Goal: Task Accomplishment & Management: Complete application form

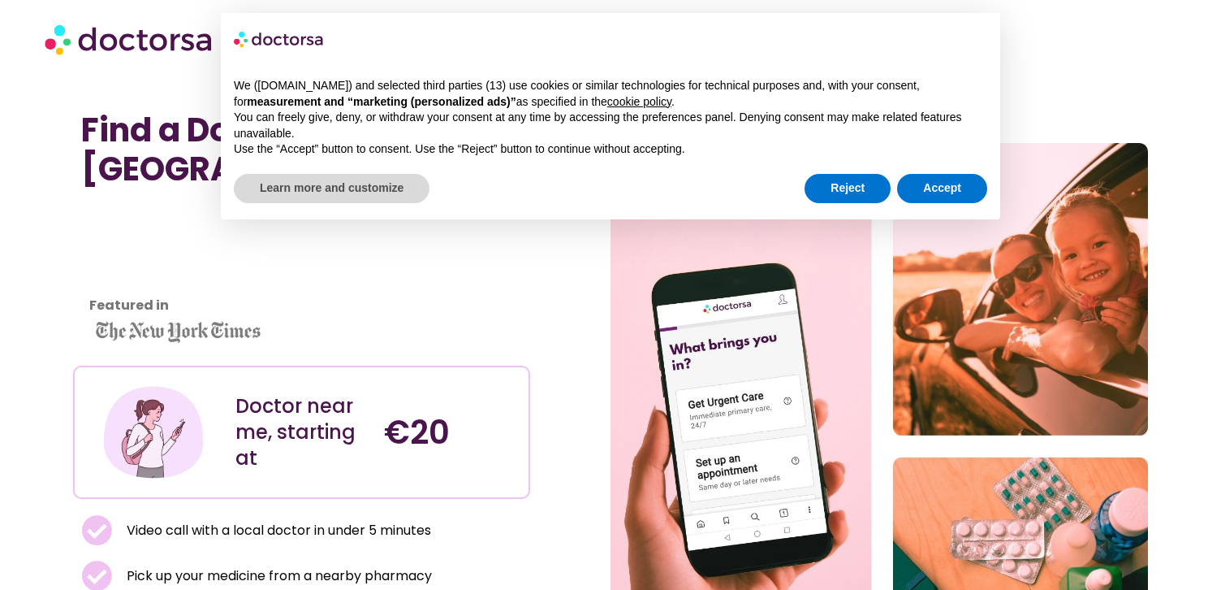
click at [947, 162] on div "We ([DOMAIN_NAME]) and selected third parties (13) use cookies or similar techn…" at bounding box center [611, 118] width 780 height 106
click at [947, 179] on button "Accept" at bounding box center [942, 188] width 90 height 29
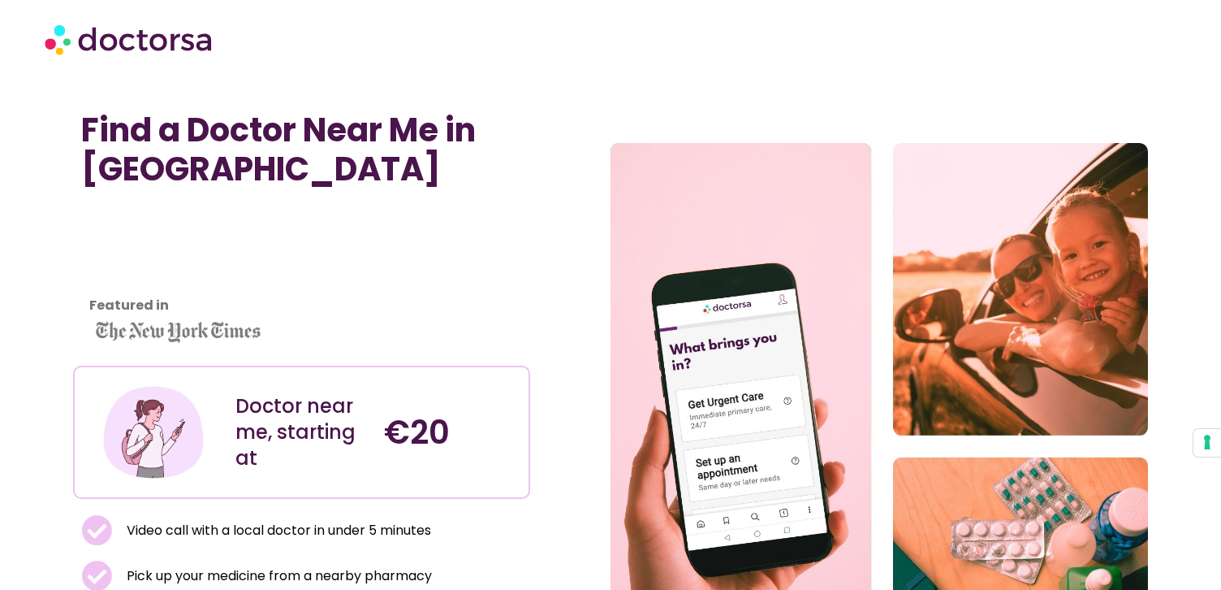
click at [163, 45] on img at bounding box center [130, 39] width 171 height 49
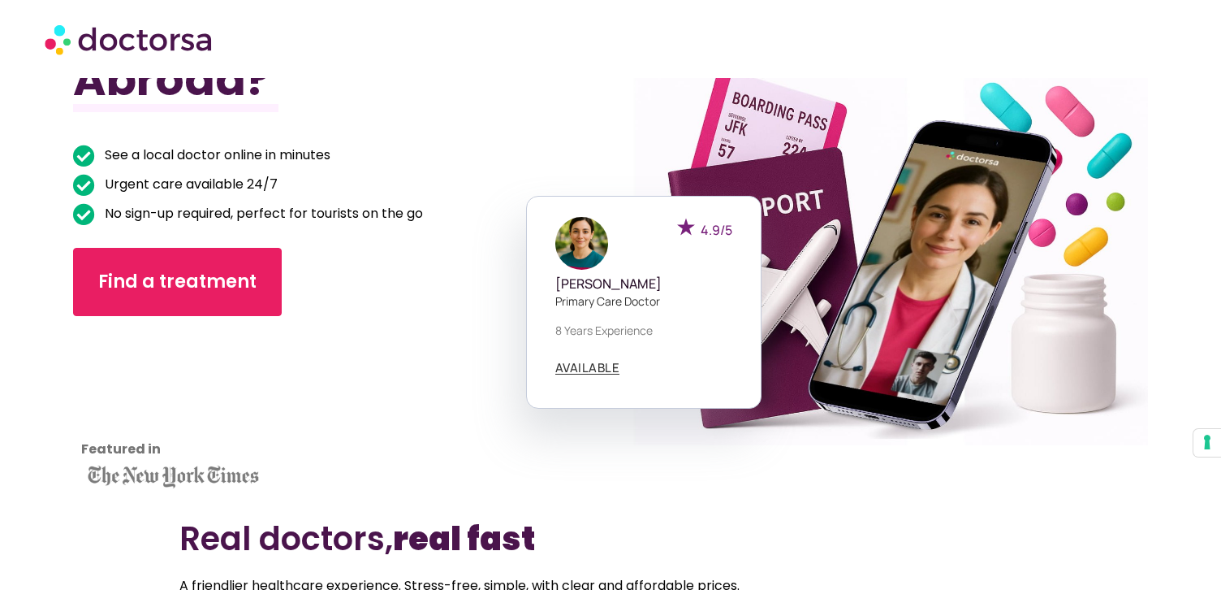
scroll to position [172, 0]
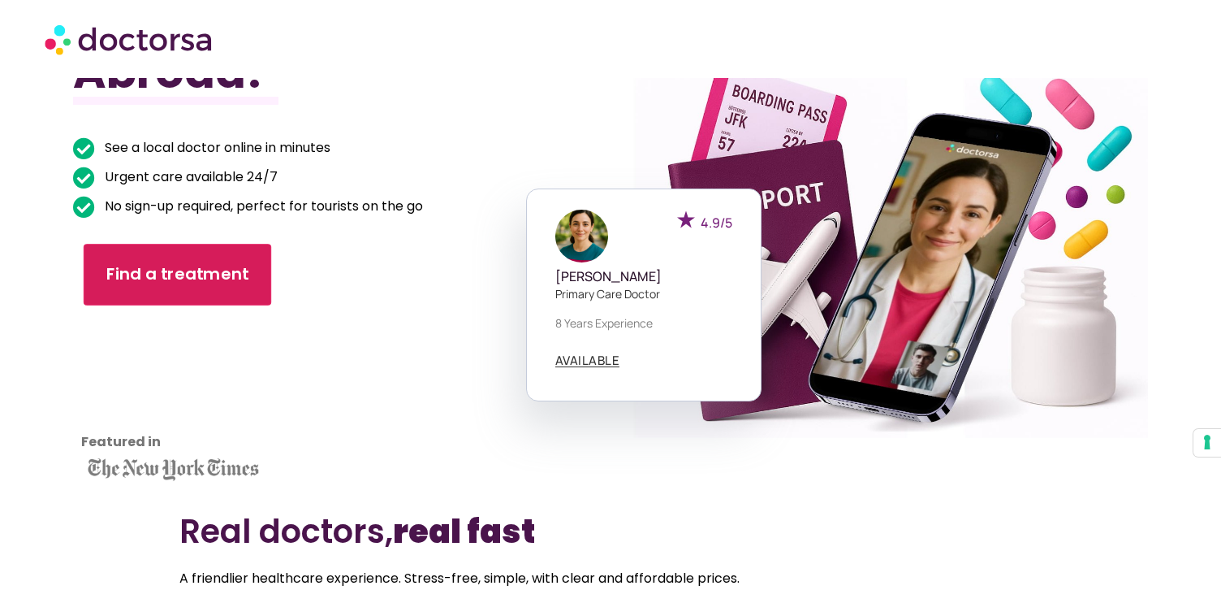
click at [227, 254] on link "Find a treatment" at bounding box center [178, 275] width 188 height 62
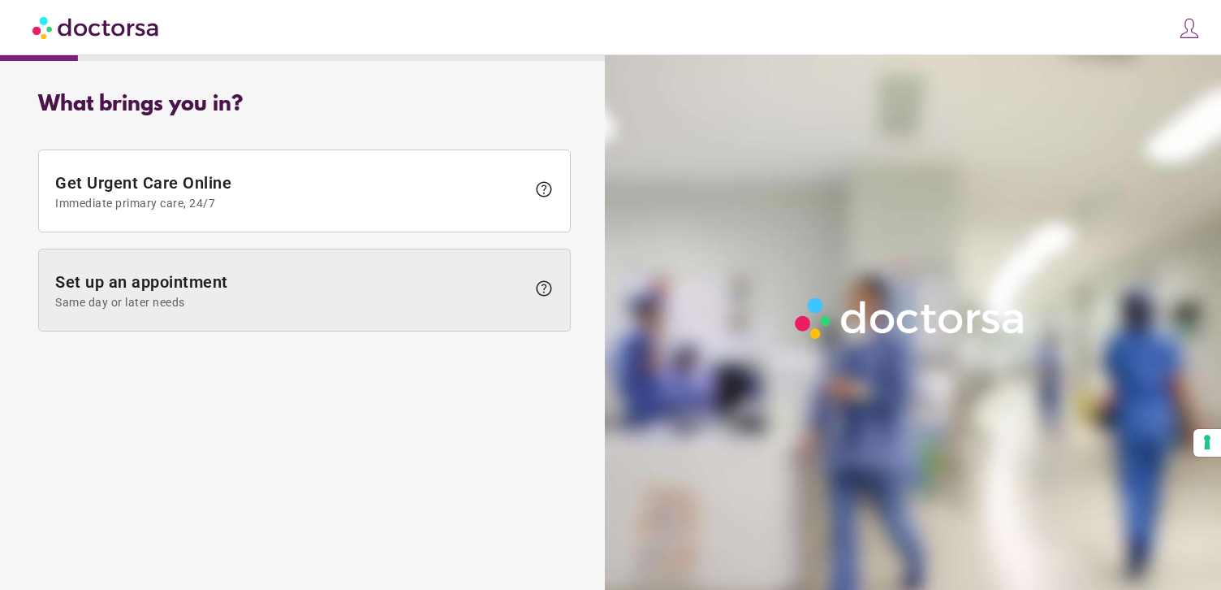
click at [279, 288] on span "Set up an appointment Same day or later needs" at bounding box center [290, 290] width 471 height 37
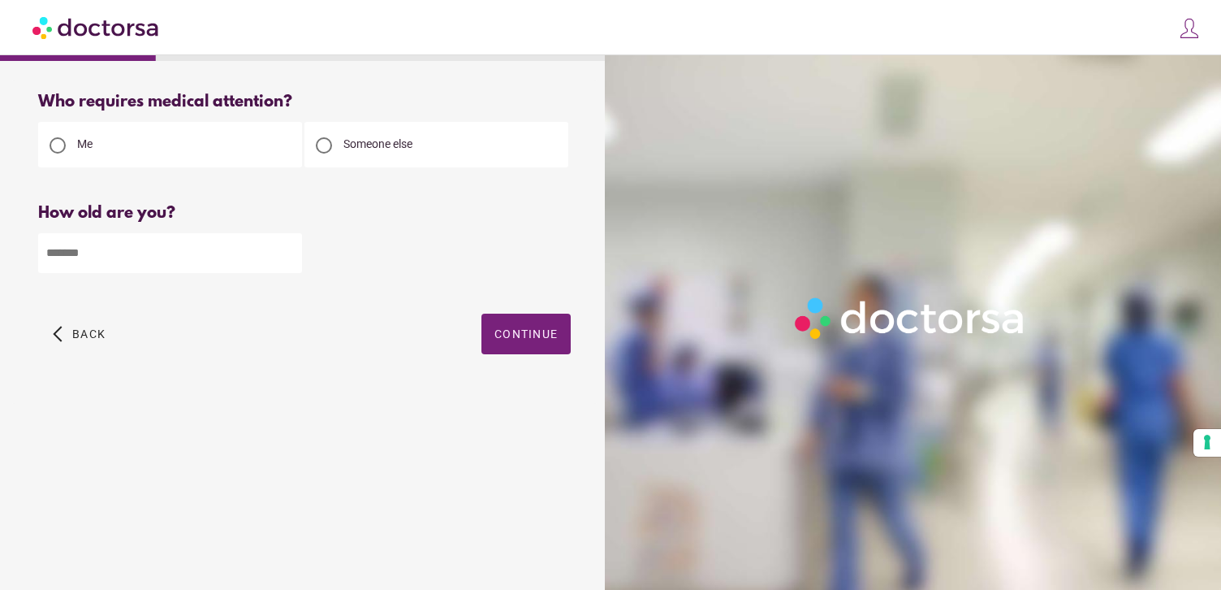
click at [221, 252] on input "number" at bounding box center [170, 253] width 264 height 40
type input "**"
click at [536, 338] on span "Continue" at bounding box center [526, 333] width 63 height 13
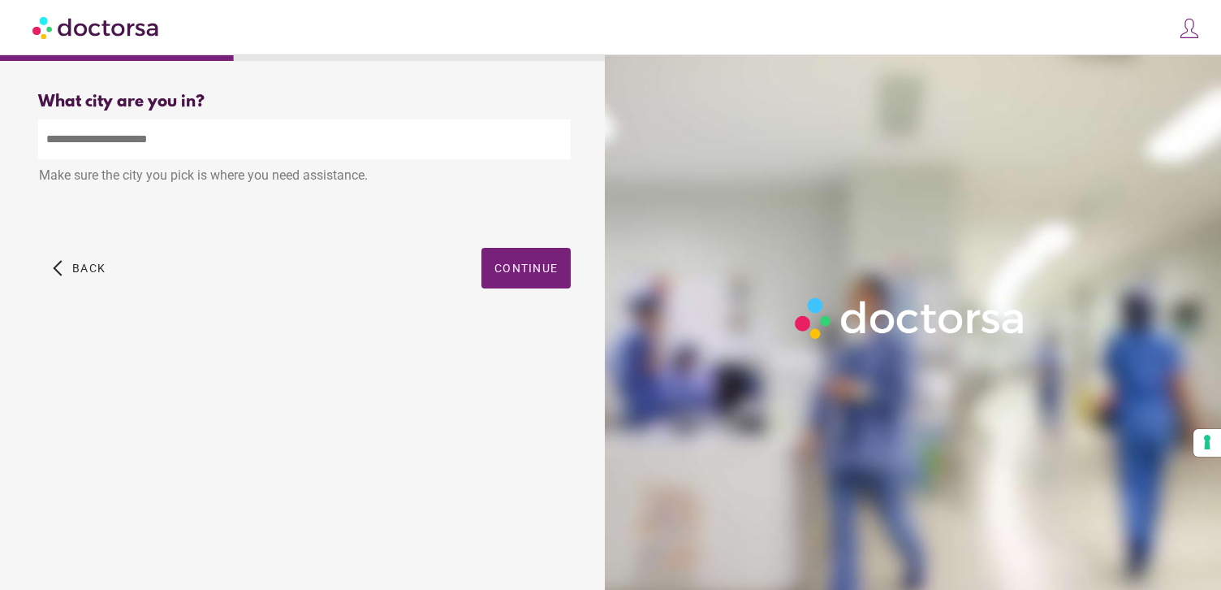
click at [207, 135] on input "text" at bounding box center [304, 139] width 533 height 40
click at [197, 133] on input "text" at bounding box center [304, 139] width 533 height 40
type input "*"
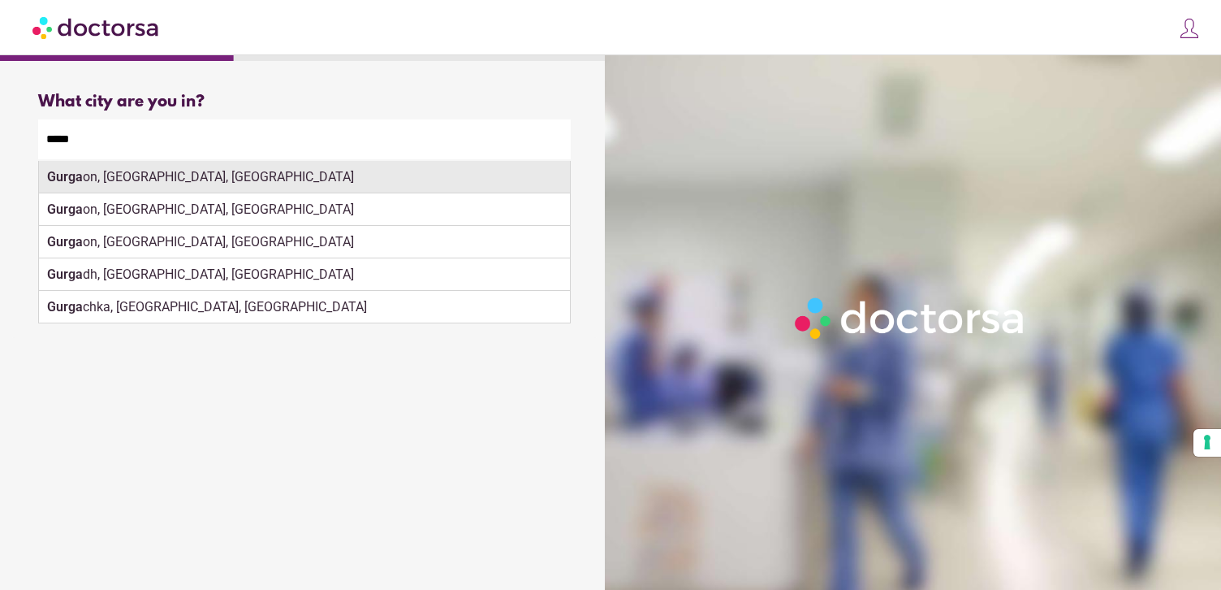
click at [178, 188] on div "Gurga on, Haryana, India" at bounding box center [304, 177] width 531 height 32
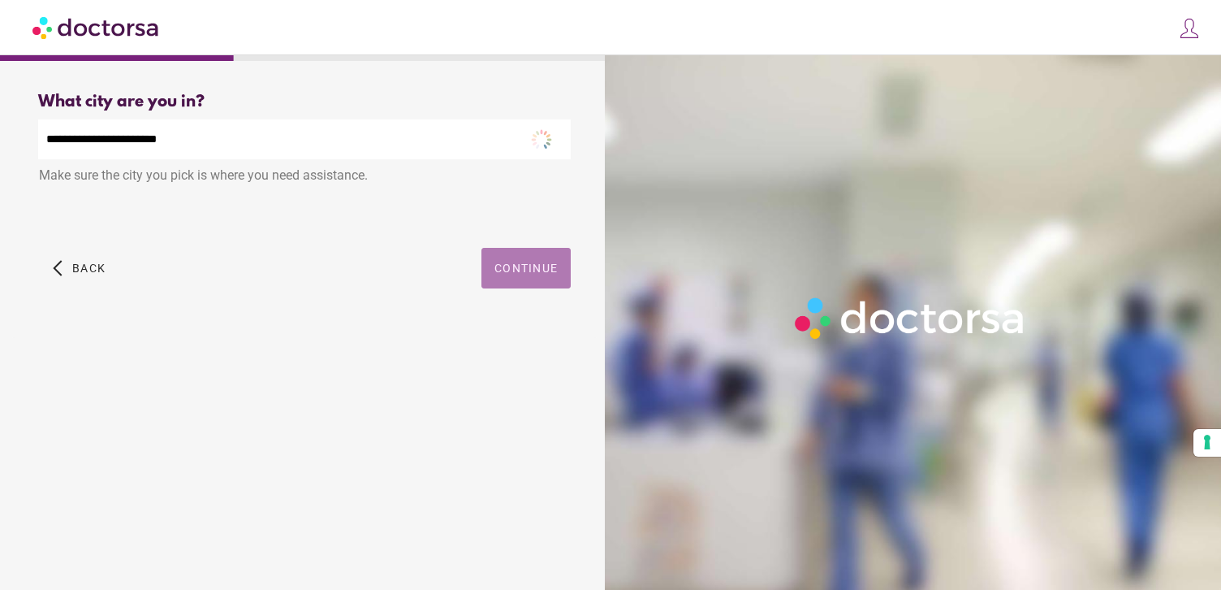
click at [540, 275] on span "Continue" at bounding box center [526, 268] width 63 height 13
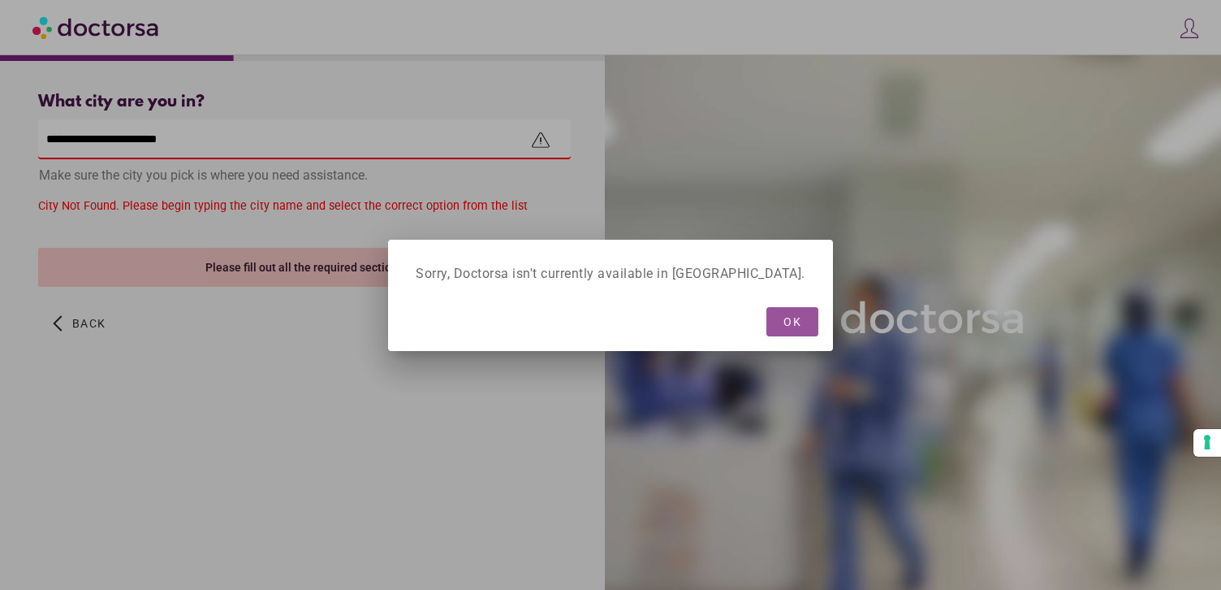
click at [784, 317] on span "OK" at bounding box center [793, 321] width 18 height 13
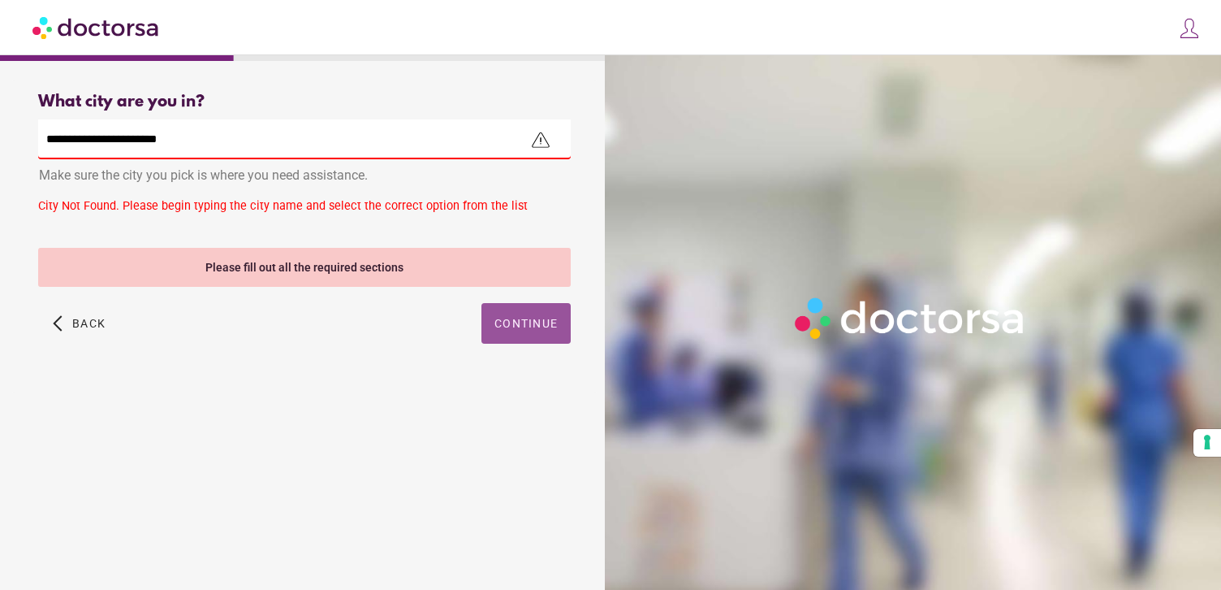
click at [188, 138] on input "**********" at bounding box center [304, 139] width 533 height 40
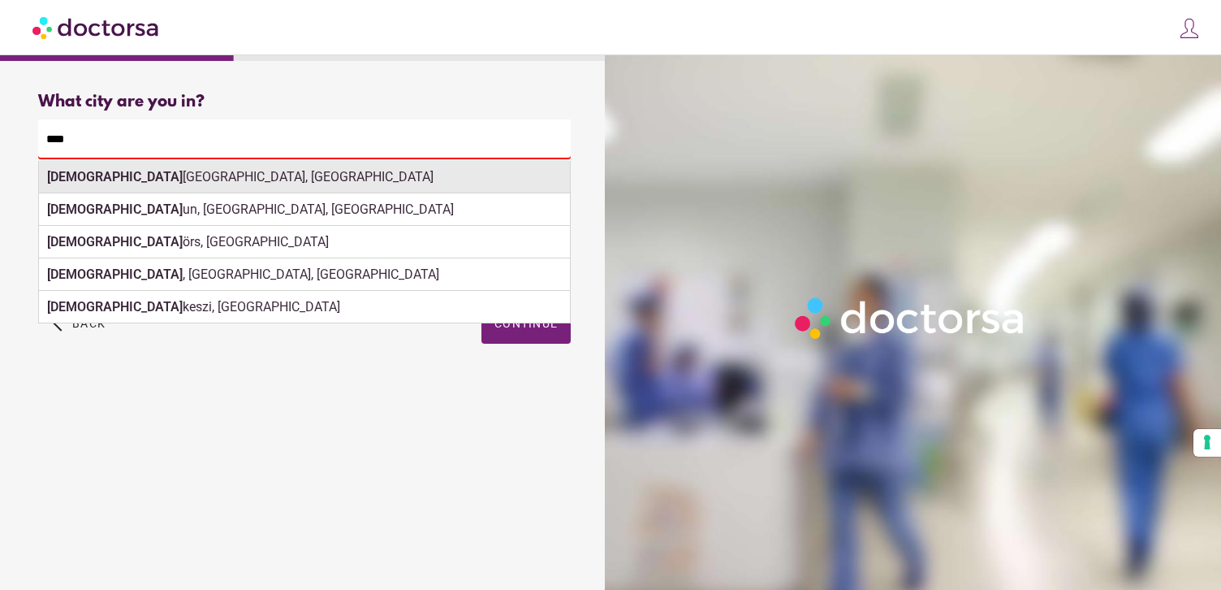
click at [189, 179] on div "Buda pest, Hungary" at bounding box center [304, 177] width 531 height 32
type input "**********"
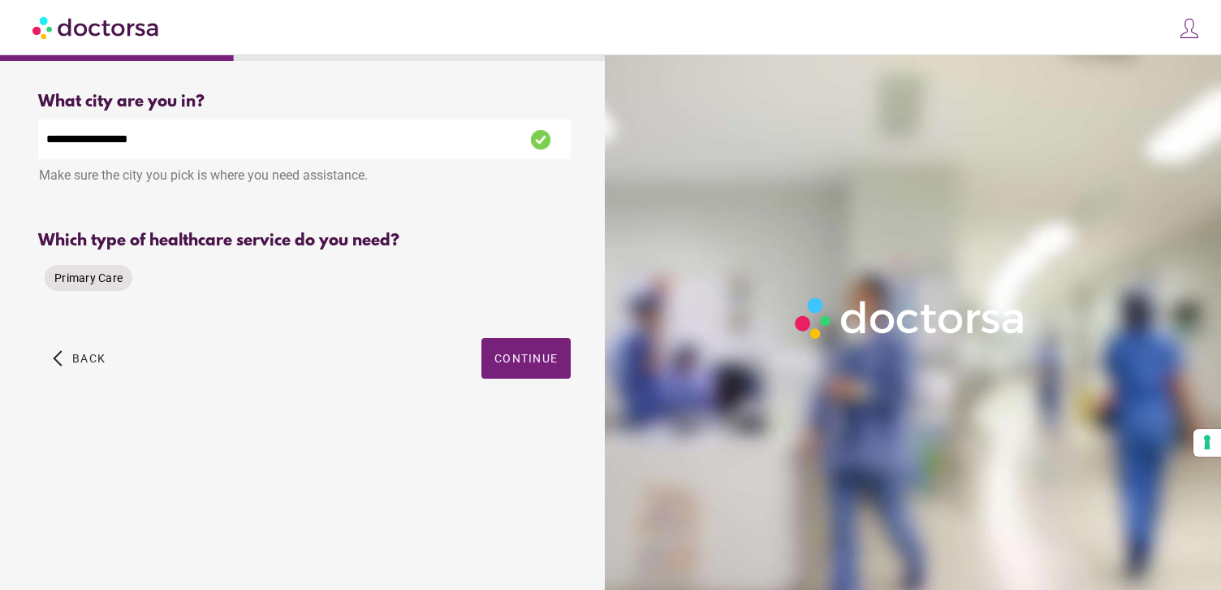
click at [94, 270] on div "Primary Care" at bounding box center [89, 278] width 88 height 26
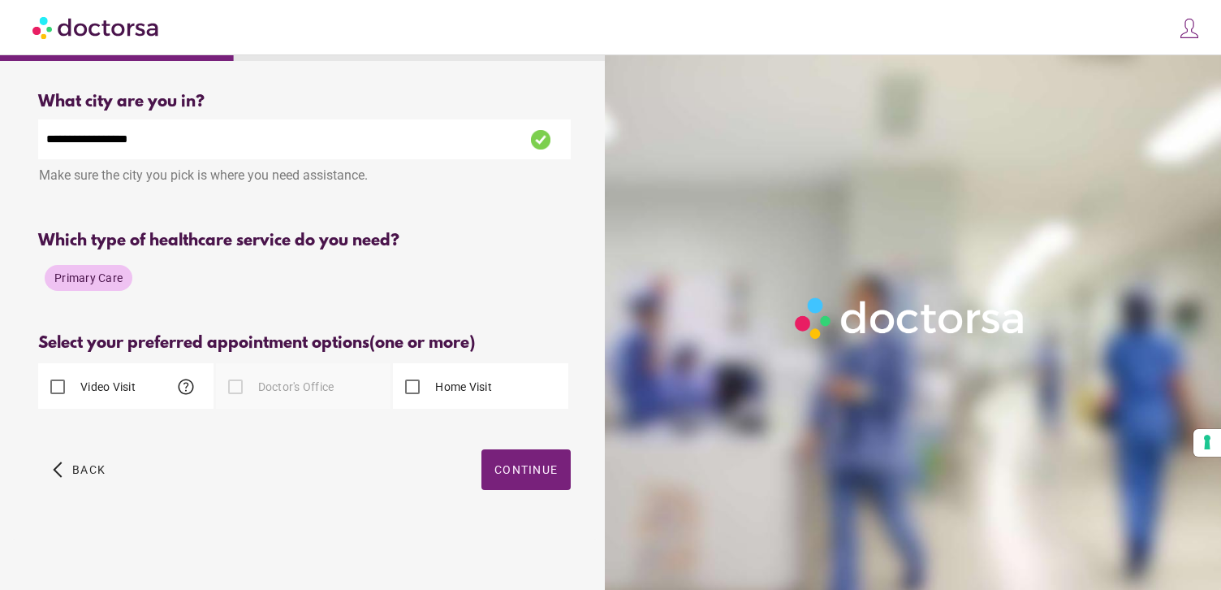
click at [116, 395] on label "Video Visit" at bounding box center [106, 386] width 58 height 16
click at [522, 473] on span "Continue" at bounding box center [526, 469] width 63 height 13
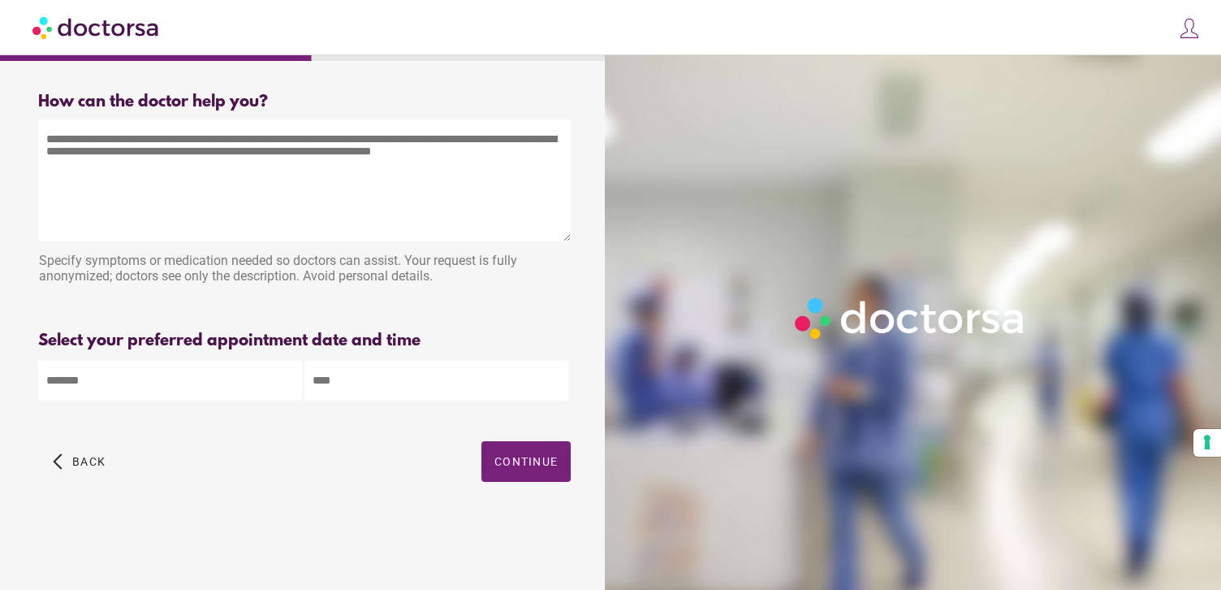
click at [217, 179] on textarea at bounding box center [304, 180] width 533 height 122
click at [190, 369] on body "**********" at bounding box center [610, 295] width 1221 height 590
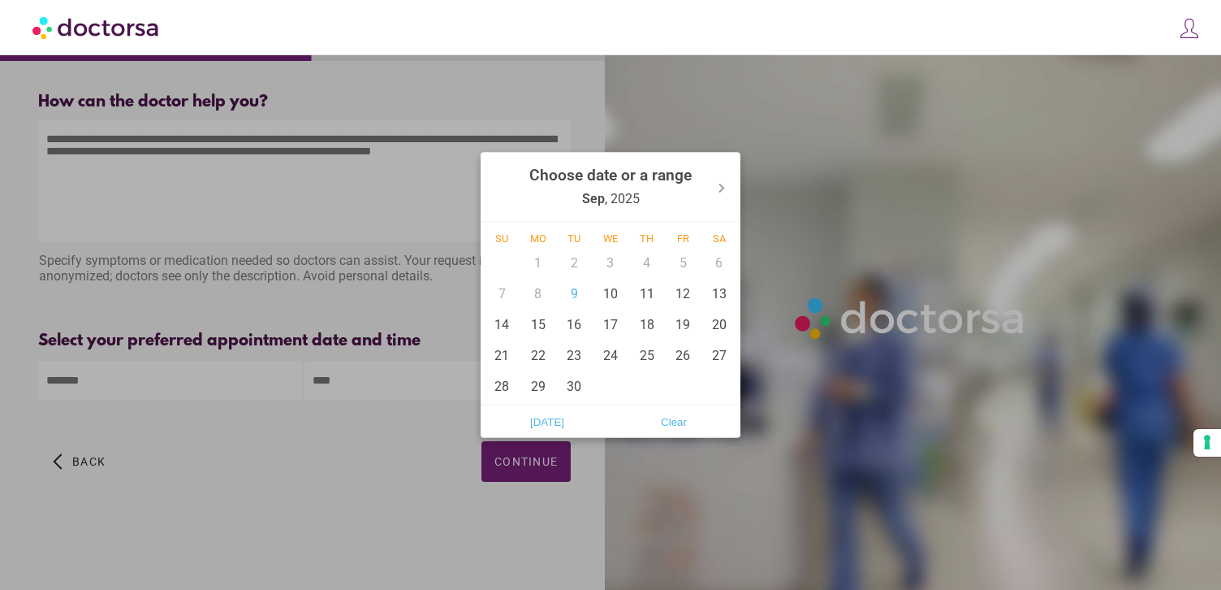
click at [331, 301] on div at bounding box center [610, 295] width 1221 height 590
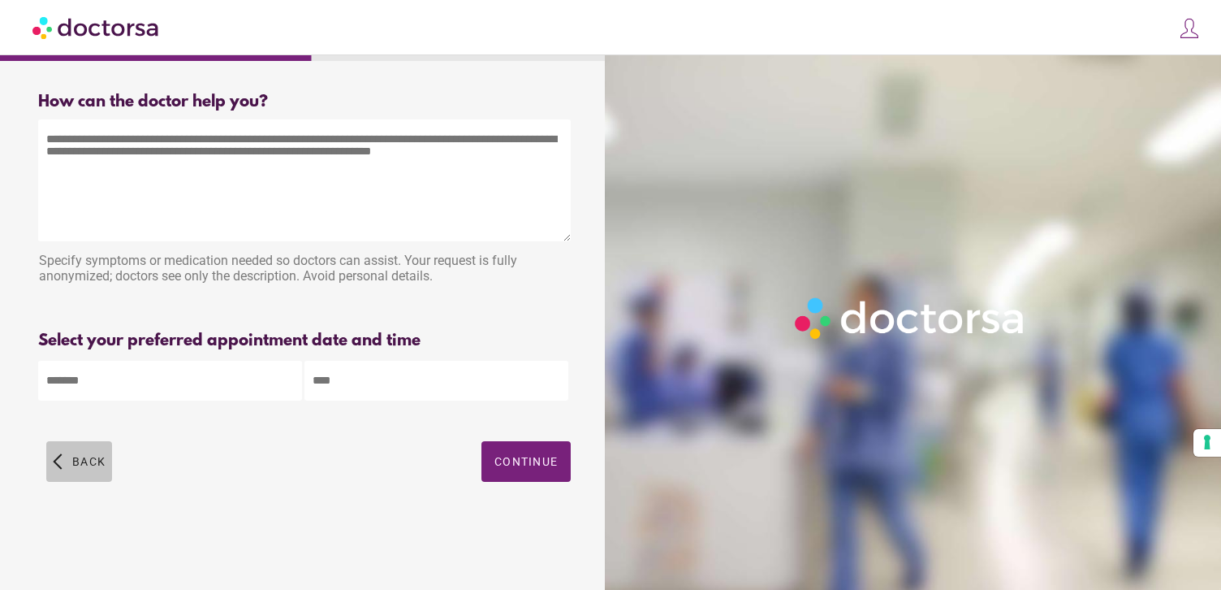
click at [71, 452] on span "button" at bounding box center [79, 461] width 66 height 41
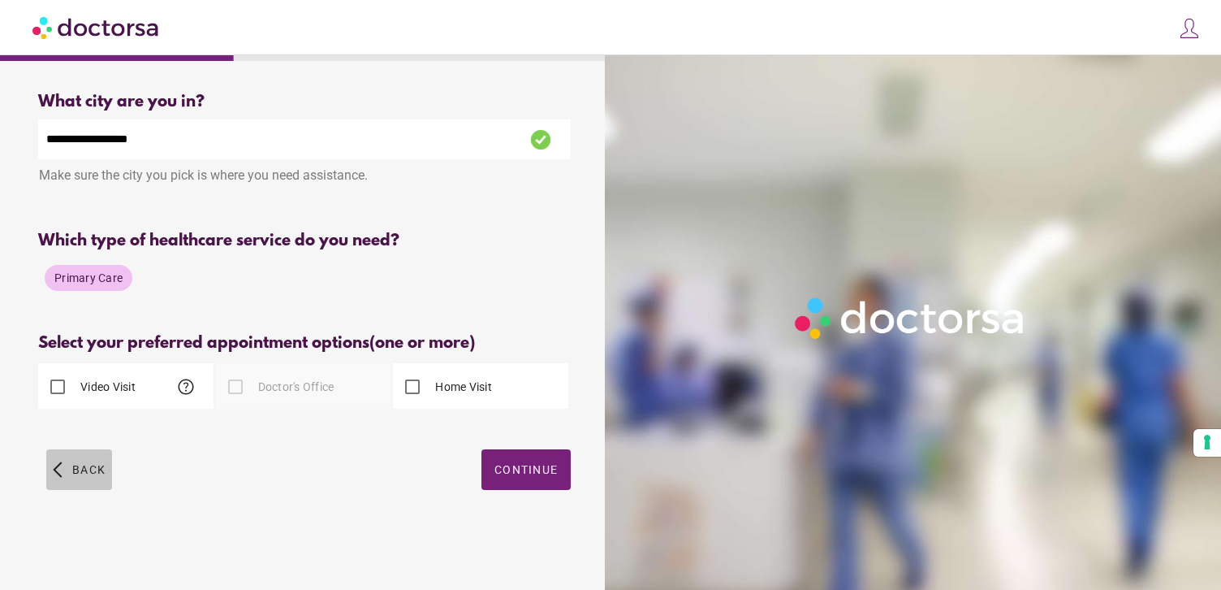
click at [69, 478] on span "button" at bounding box center [79, 469] width 66 height 41
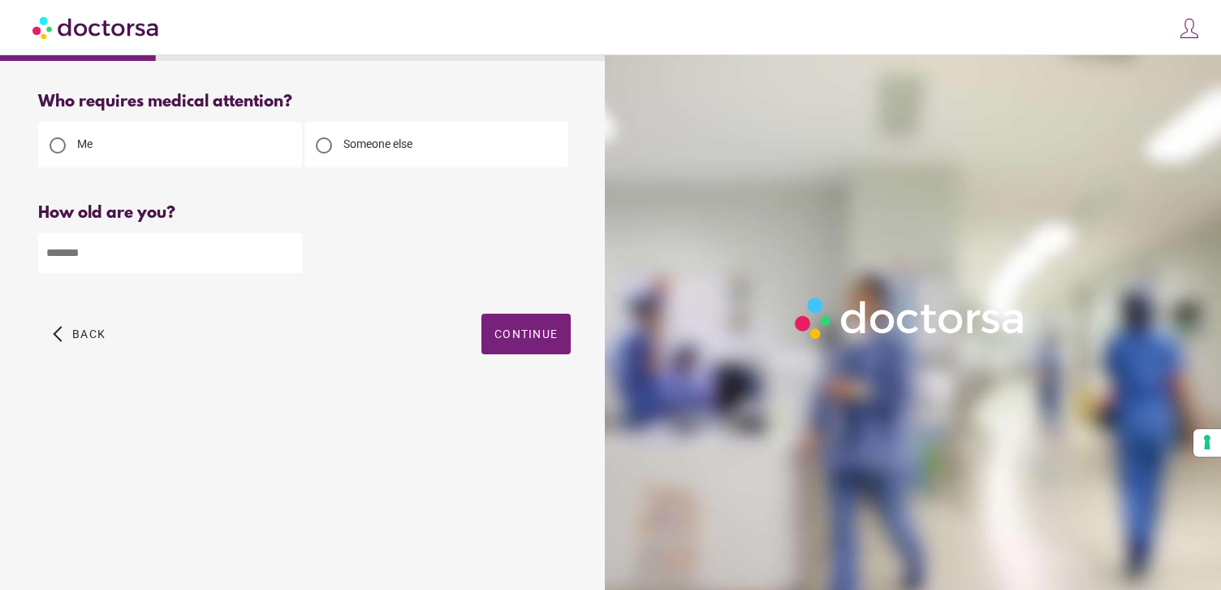
click at [69, 478] on div "What brings you in? Get Urgent Care Online Immediate primary care, 24/7 help Se…" at bounding box center [304, 316] width 593 height 473
click at [101, 18] on img at bounding box center [96, 27] width 128 height 37
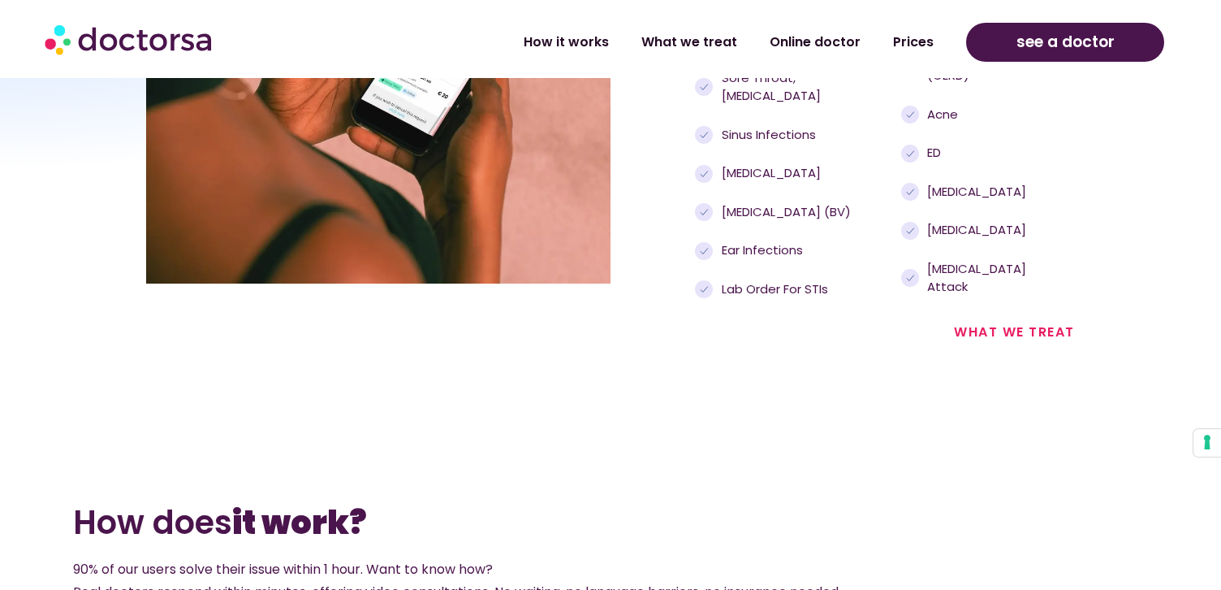
scroll to position [1818, 0]
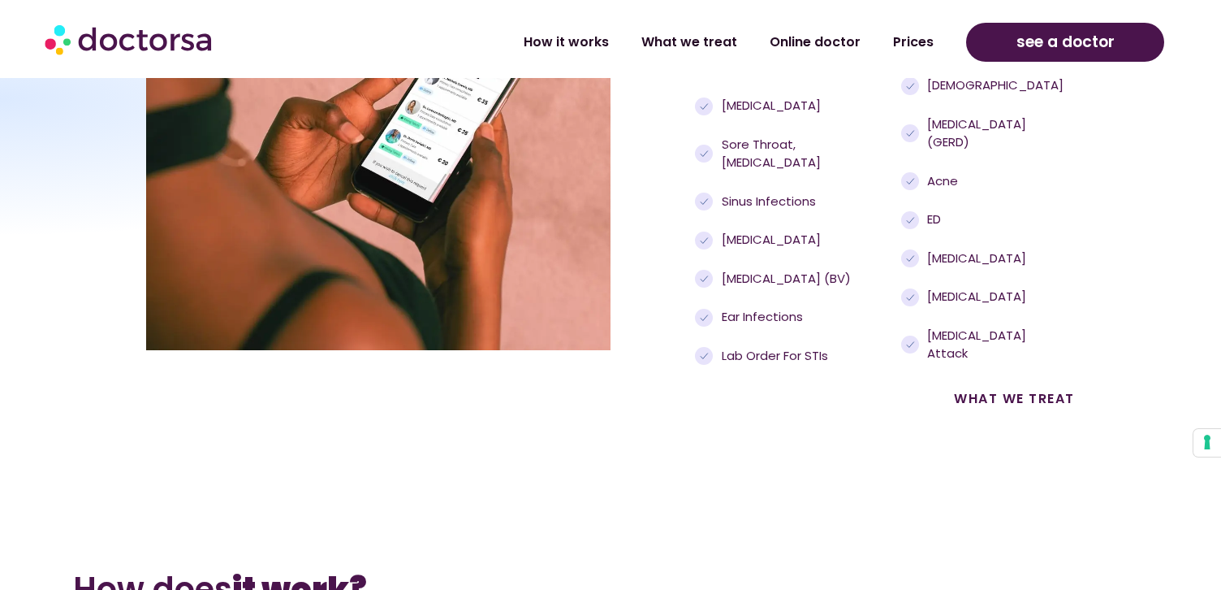
click at [1005, 389] on link "what we treat" at bounding box center [1014, 398] width 121 height 19
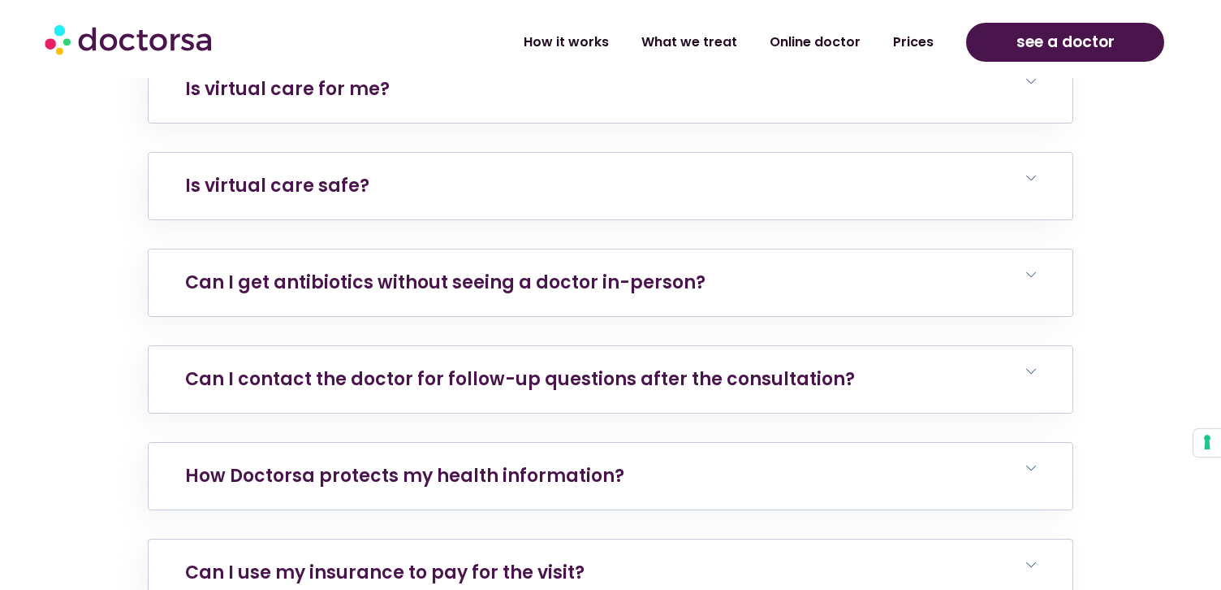
scroll to position [7091, 0]
click at [639, 269] on link "Can I get antibiotics without seeing a doctor in-person?" at bounding box center [445, 281] width 521 height 25
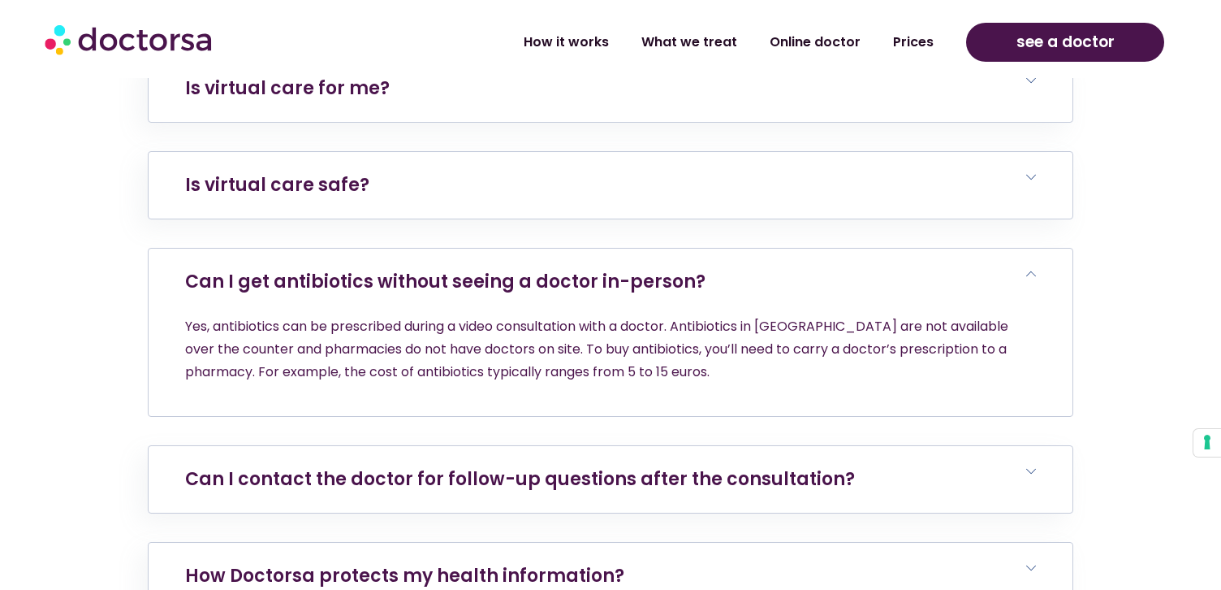
click at [639, 269] on link "Can I get antibiotics without seeing a doctor in-person?" at bounding box center [445, 281] width 521 height 25
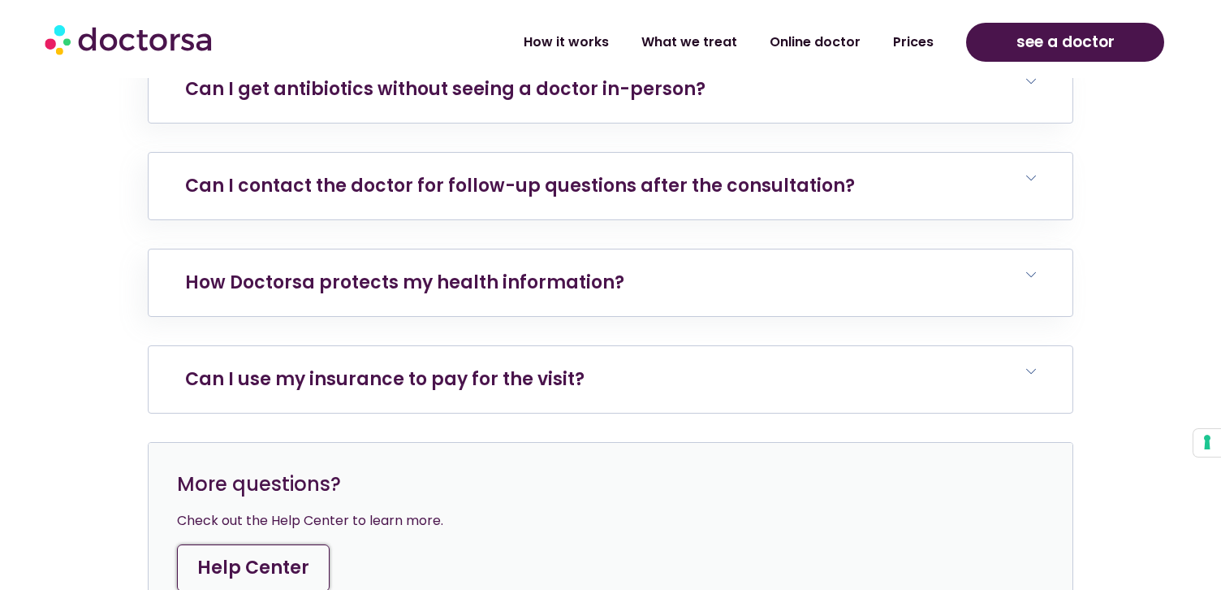
scroll to position [7307, 0]
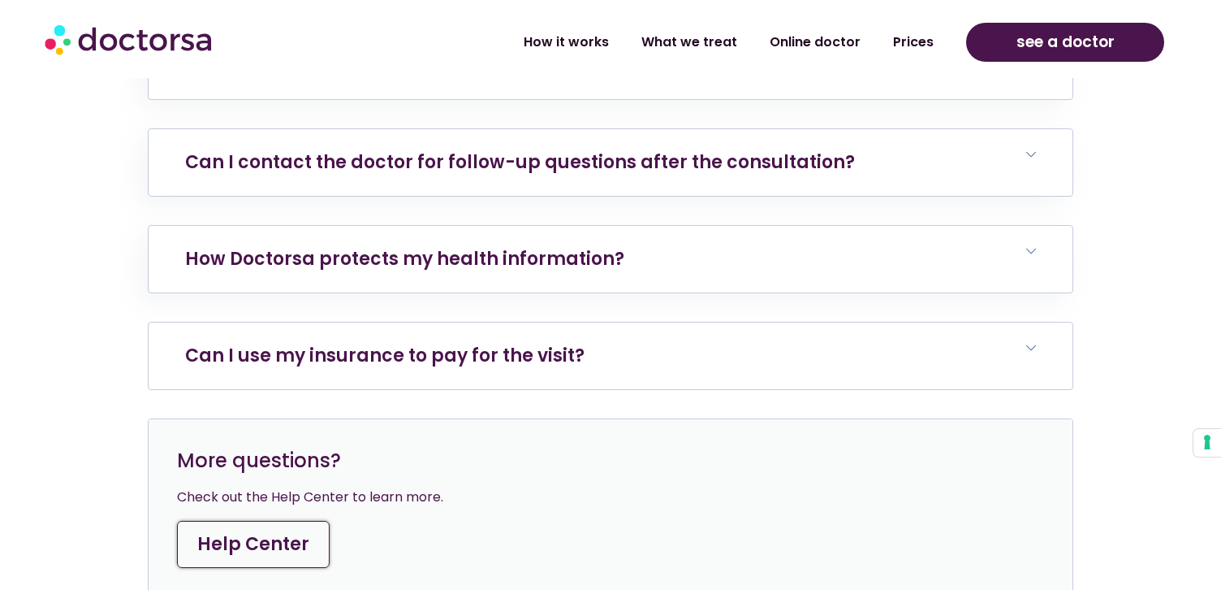
click at [652, 322] on h6 "Can I use my insurance to pay for the visit?" at bounding box center [611, 355] width 924 height 67
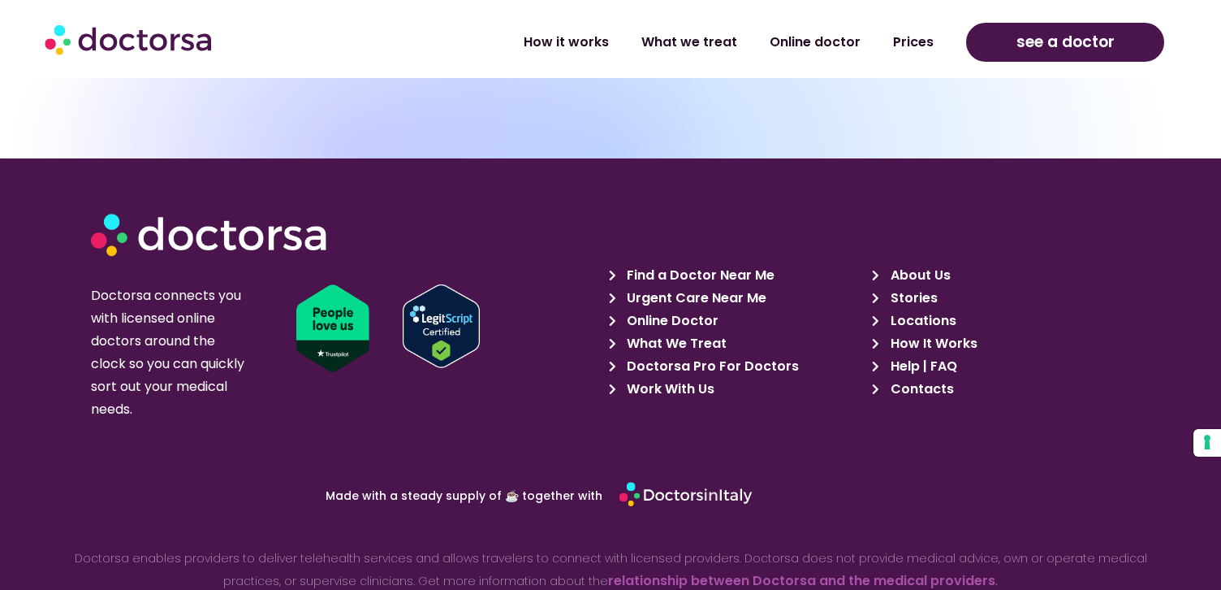
scroll to position [8479, 0]
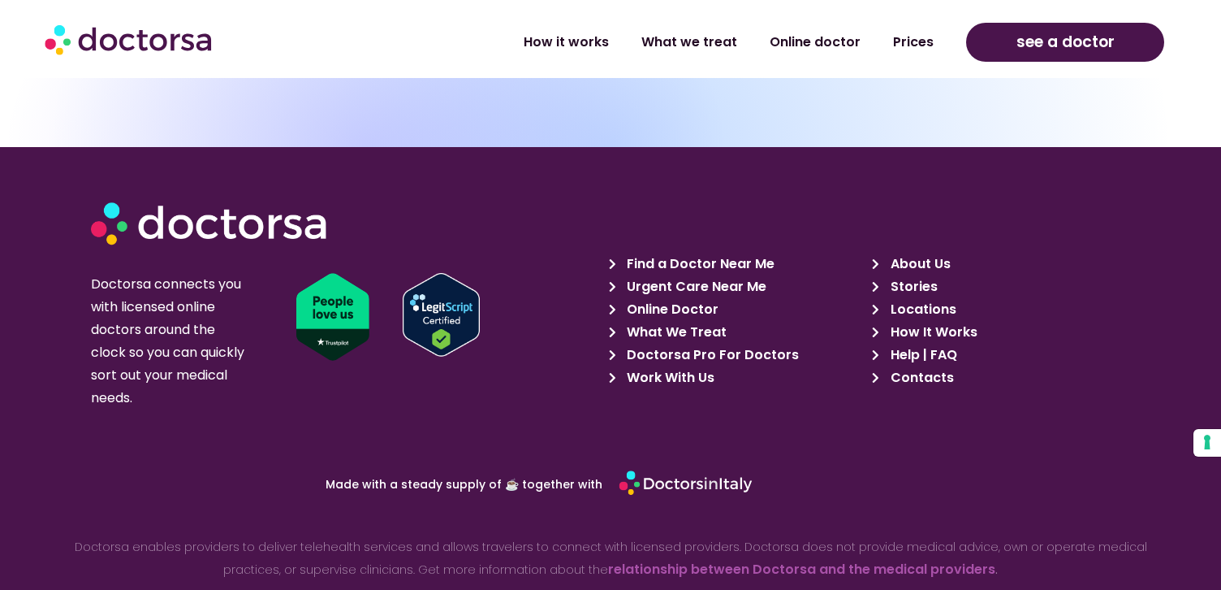
click at [633, 321] on span "What We Treat" at bounding box center [675, 332] width 104 height 23
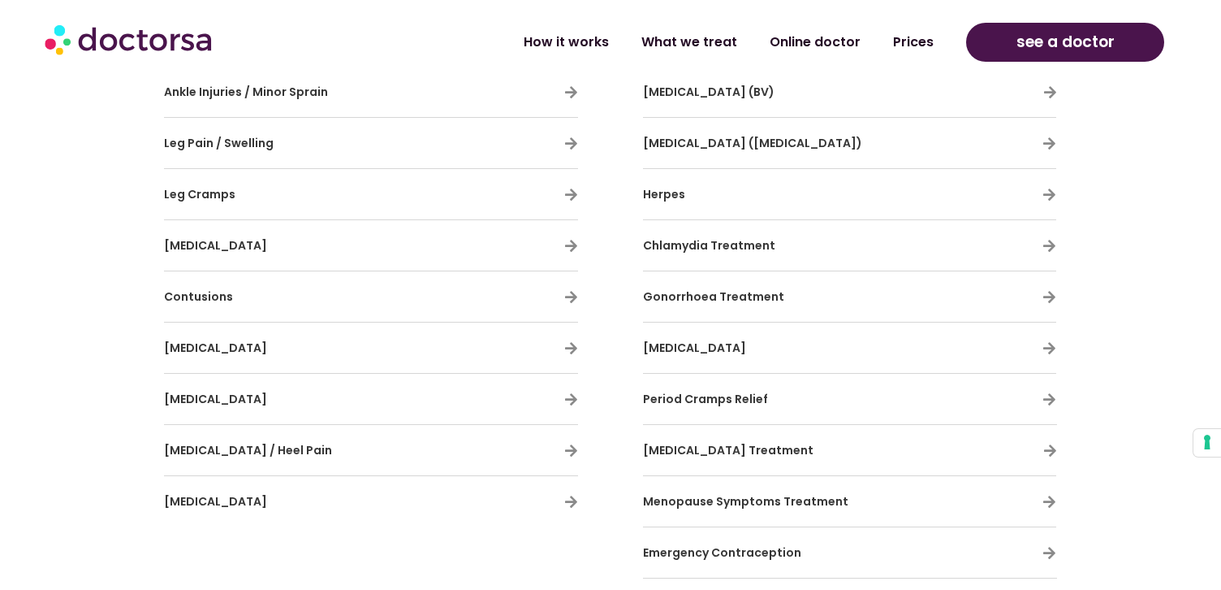
scroll to position [3468, 0]
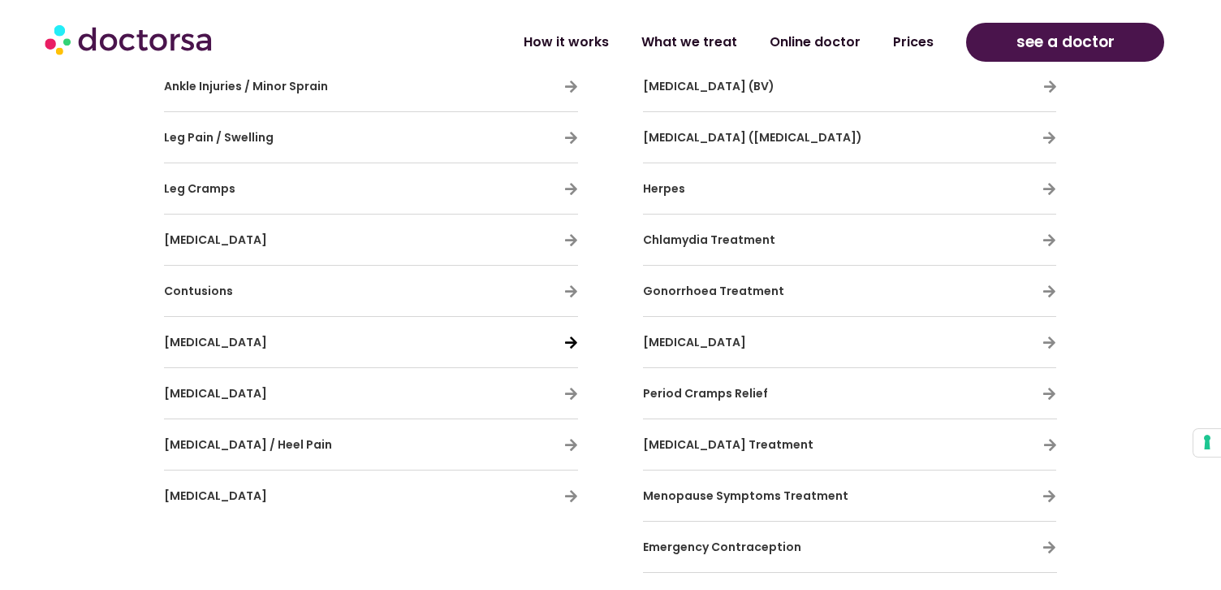
click at [566, 338] on icon at bounding box center [571, 342] width 14 height 14
click at [570, 339] on icon at bounding box center [571, 342] width 14 height 14
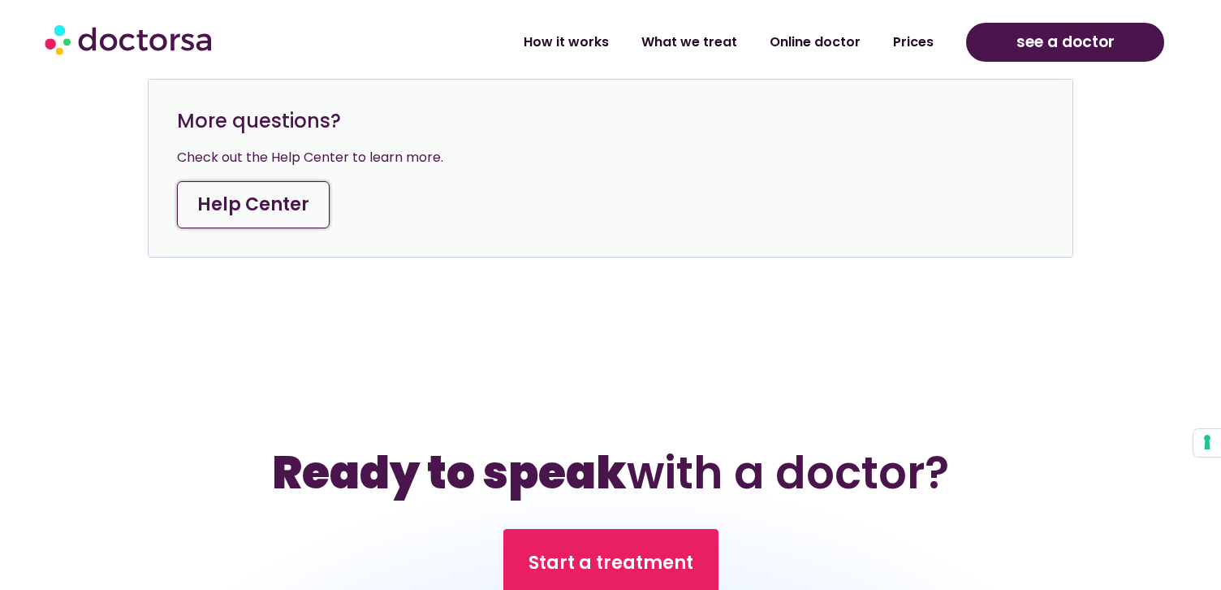
scroll to position [8379, 0]
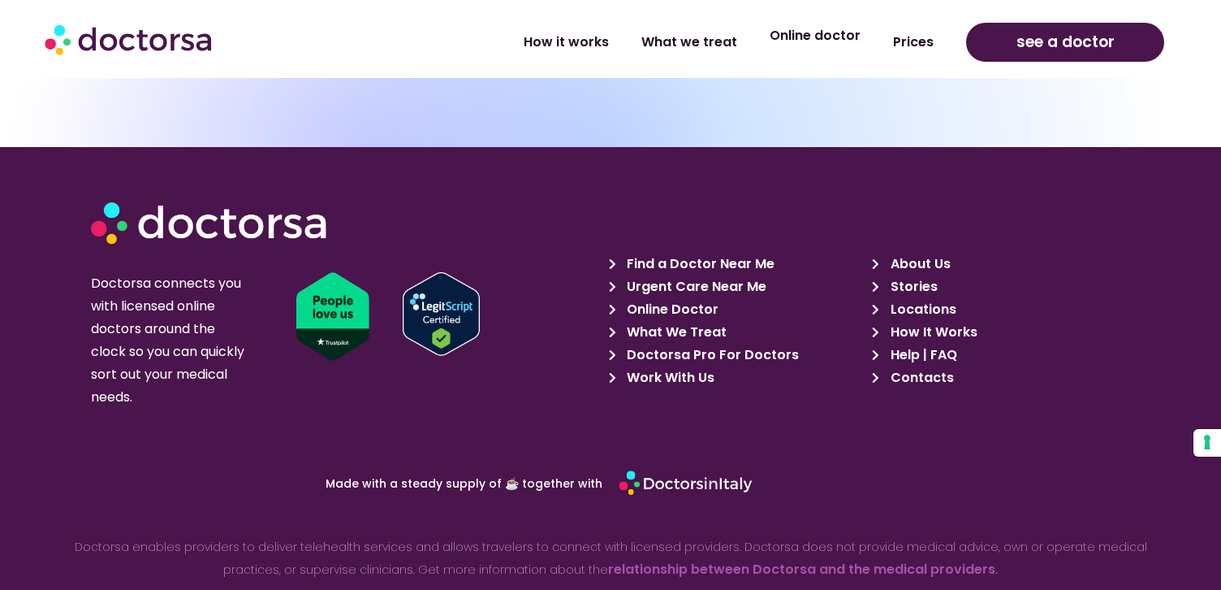
click at [809, 41] on link "Online doctor" at bounding box center [815, 35] width 123 height 37
